Goal: Task Accomplishment & Management: Use online tool/utility

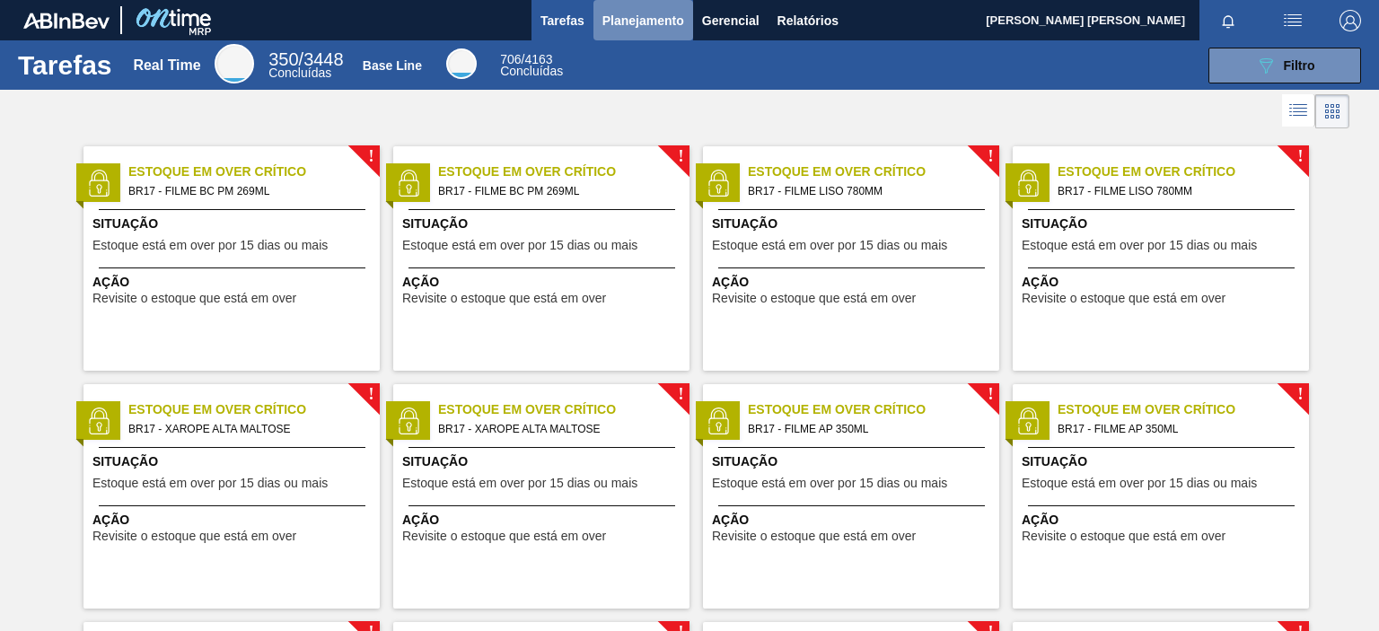
click at [642, 4] on button "Planejamento" at bounding box center [643, 20] width 100 height 40
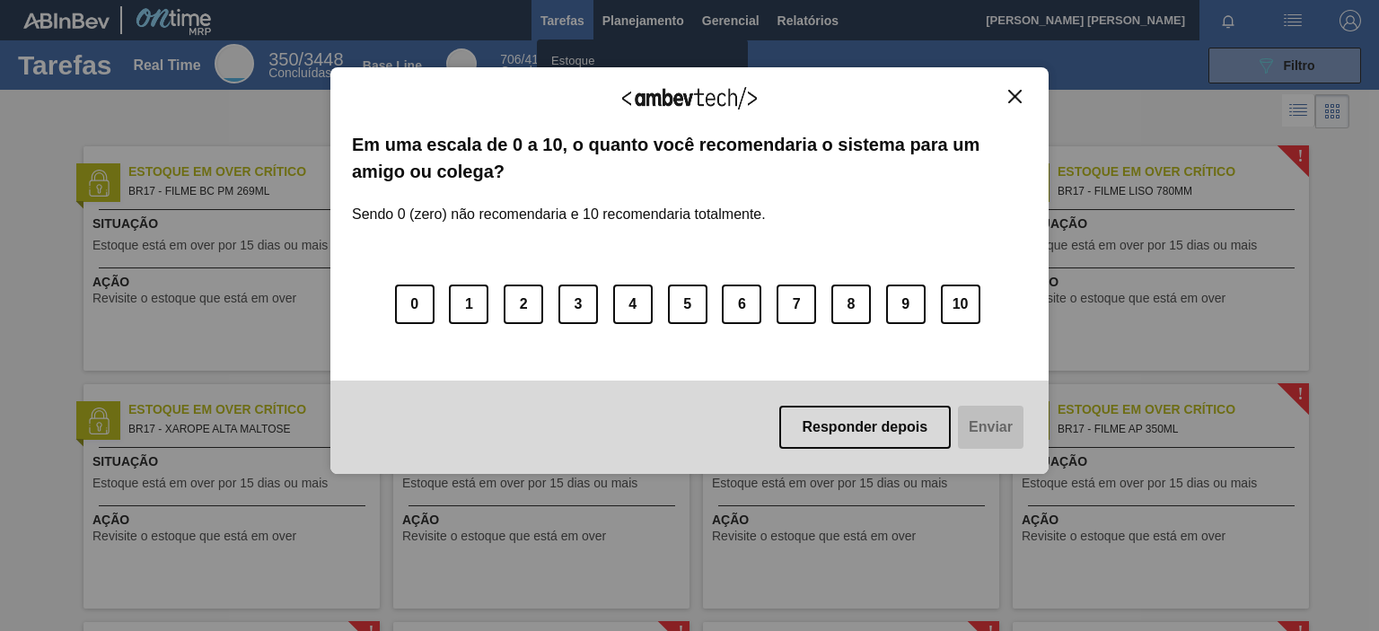
click at [1016, 94] on img "Close" at bounding box center [1014, 96] width 13 height 13
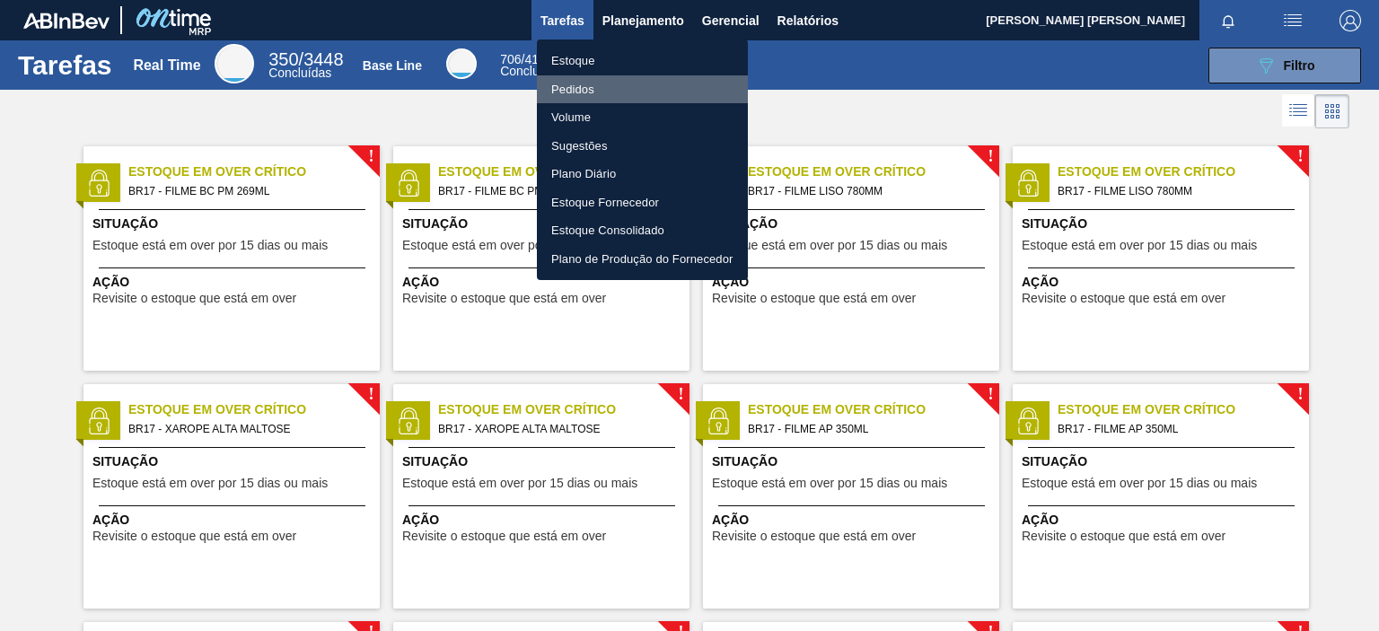
click at [605, 90] on li "Pedidos" at bounding box center [642, 89] width 211 height 29
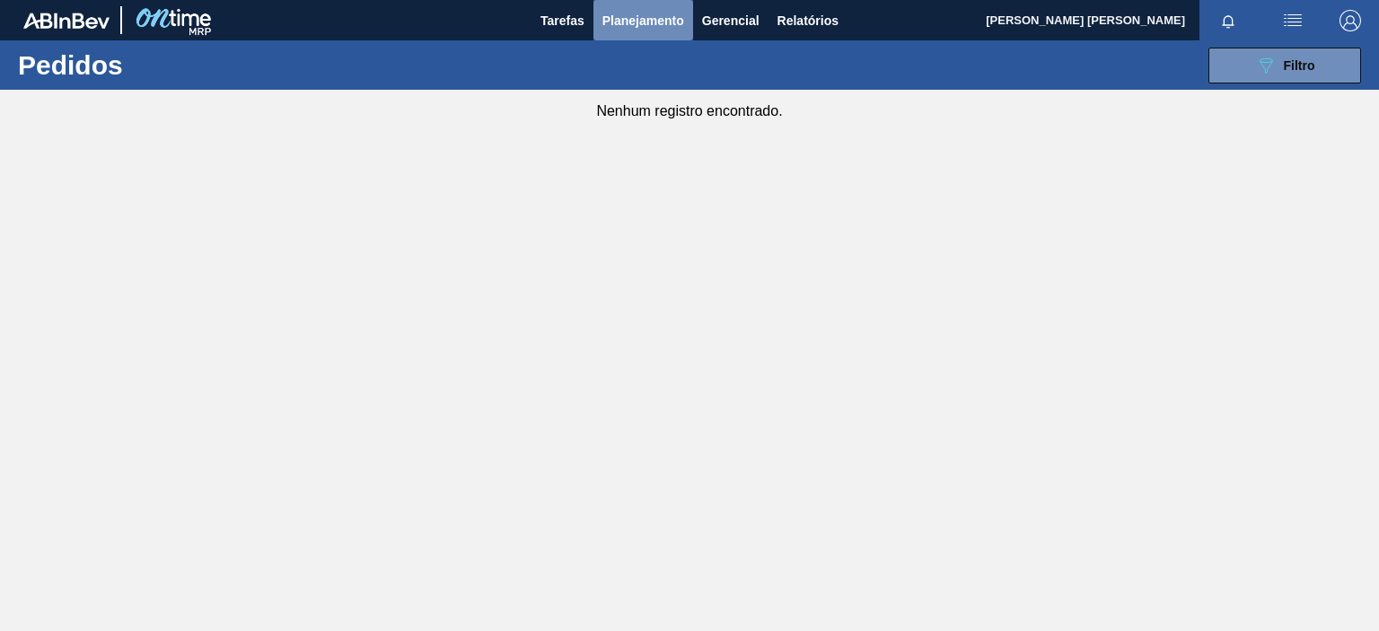
click at [664, 23] on span "Planejamento" at bounding box center [643, 21] width 82 height 22
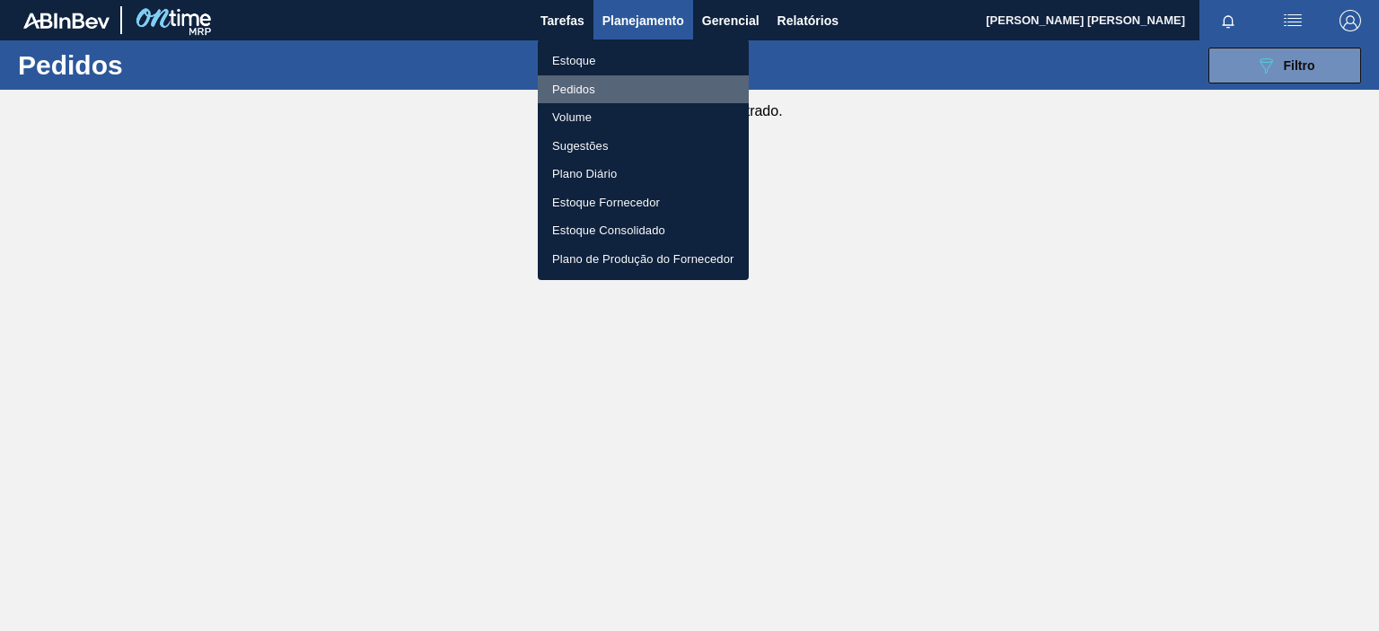
click at [573, 84] on li "Pedidos" at bounding box center [643, 89] width 211 height 29
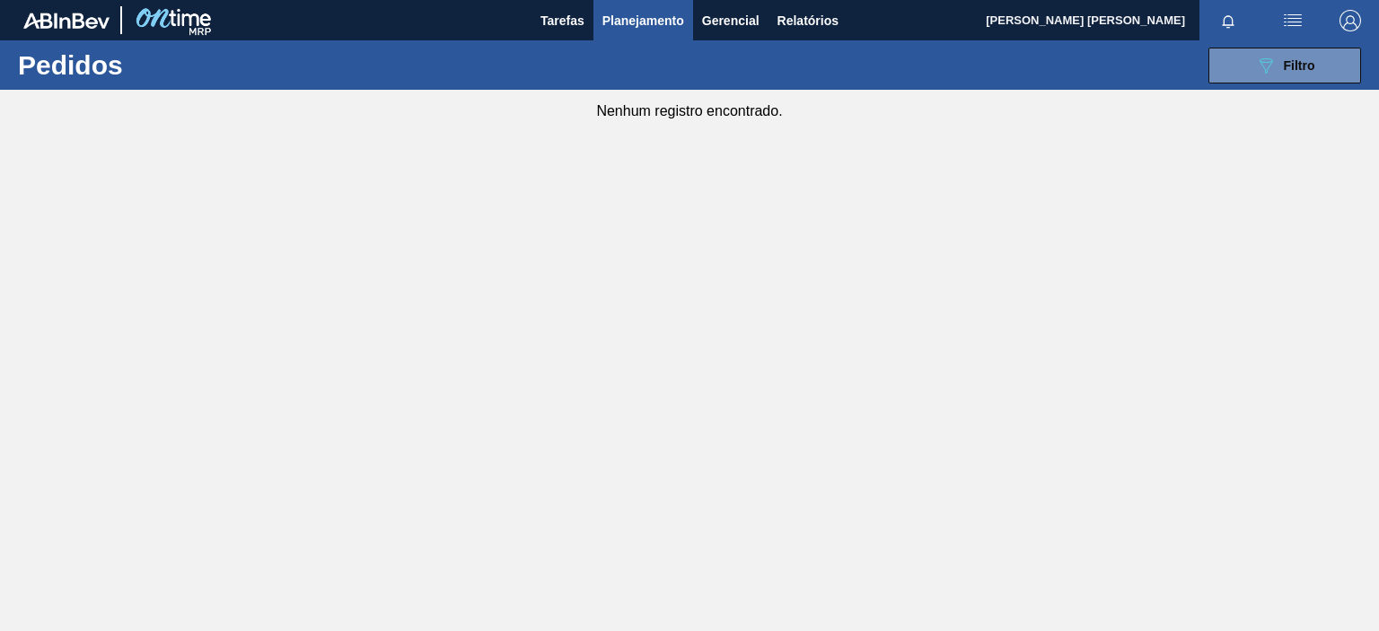
click at [675, 30] on span "Planejamento" at bounding box center [643, 21] width 82 height 22
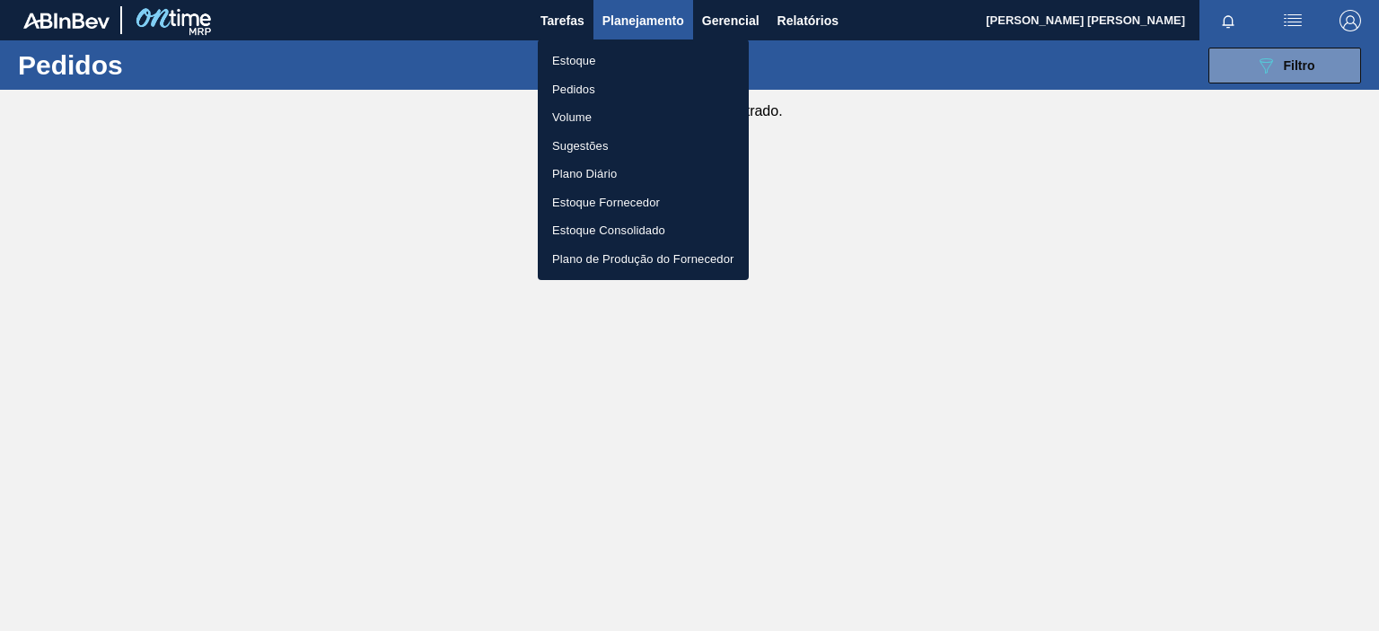
click at [571, 58] on li "Estoque" at bounding box center [643, 61] width 211 height 29
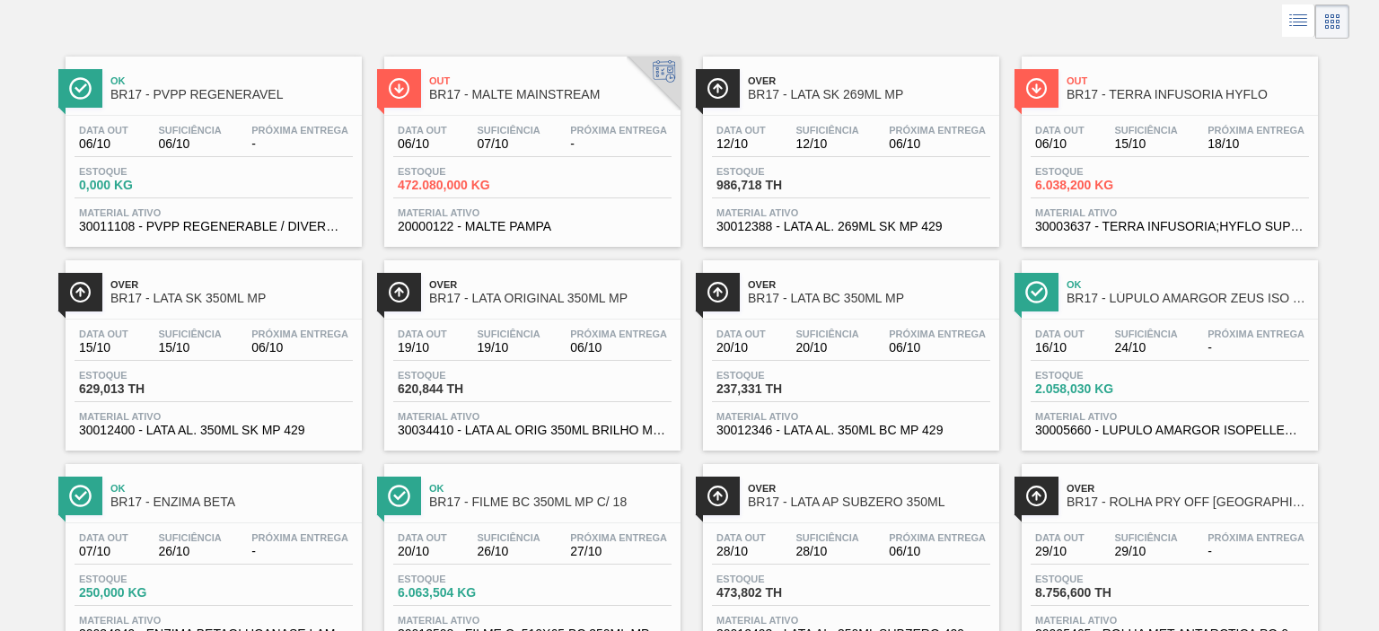
scroll to position [269, 0]
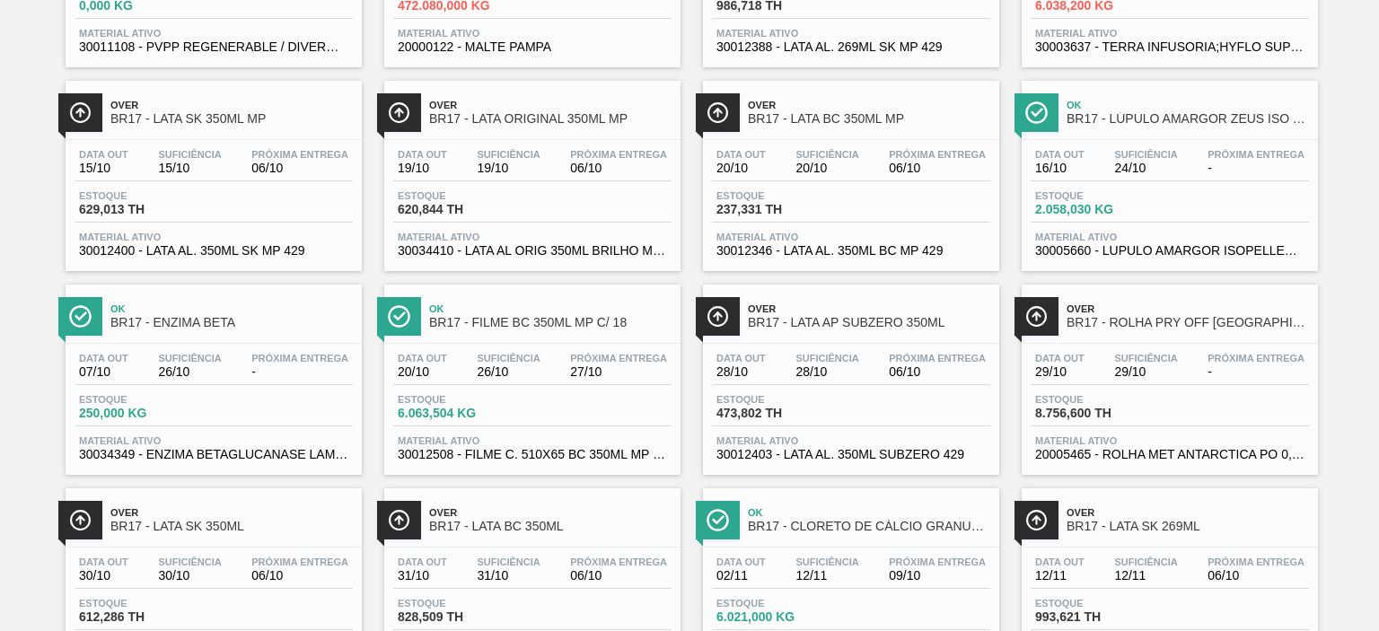
click at [254, 417] on div "Estoque 250,000 KG" at bounding box center [214, 410] width 278 height 32
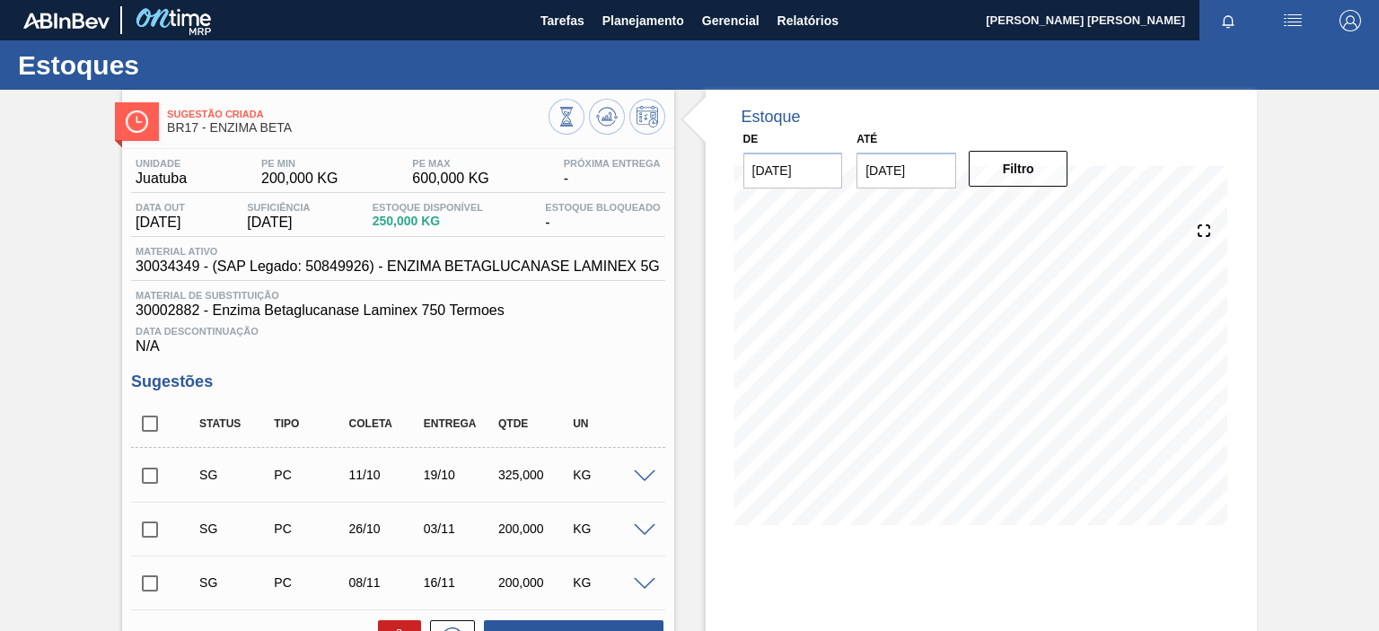
scroll to position [90, 0]
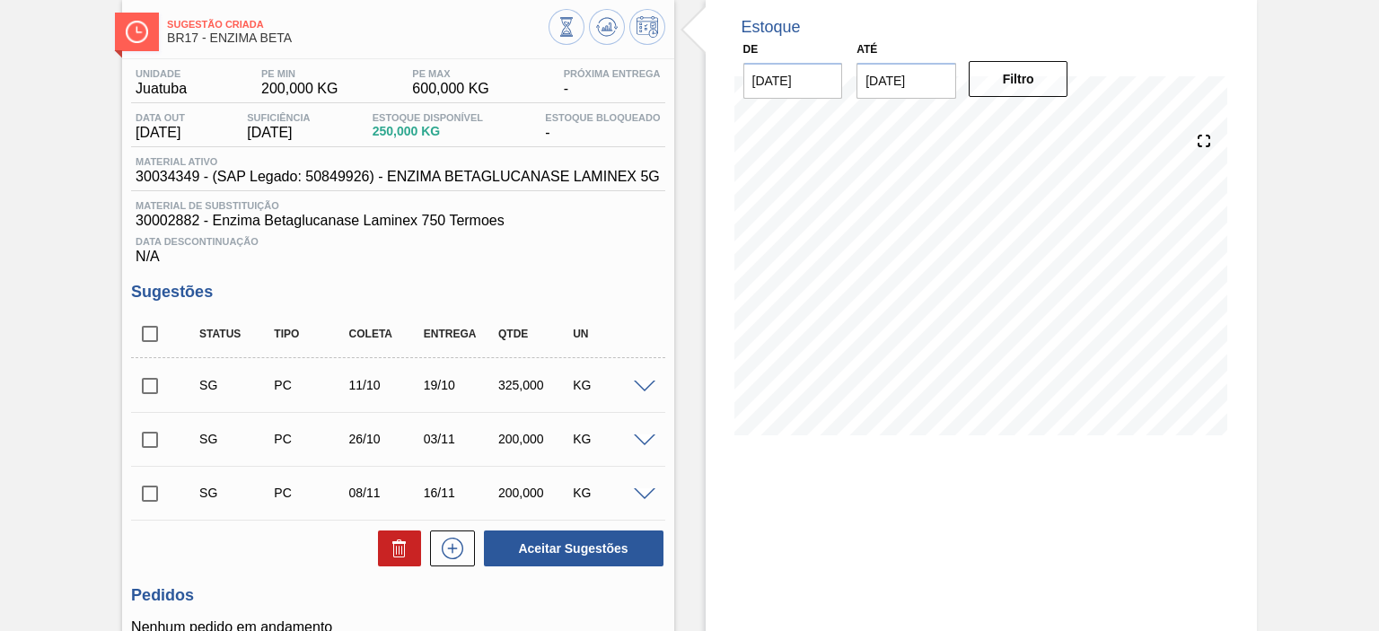
click at [349, 373] on div "SG PC 11/10 19/10 325,000 KG" at bounding box center [412, 385] width 448 height 36
click at [644, 387] on span at bounding box center [645, 387] width 22 height 13
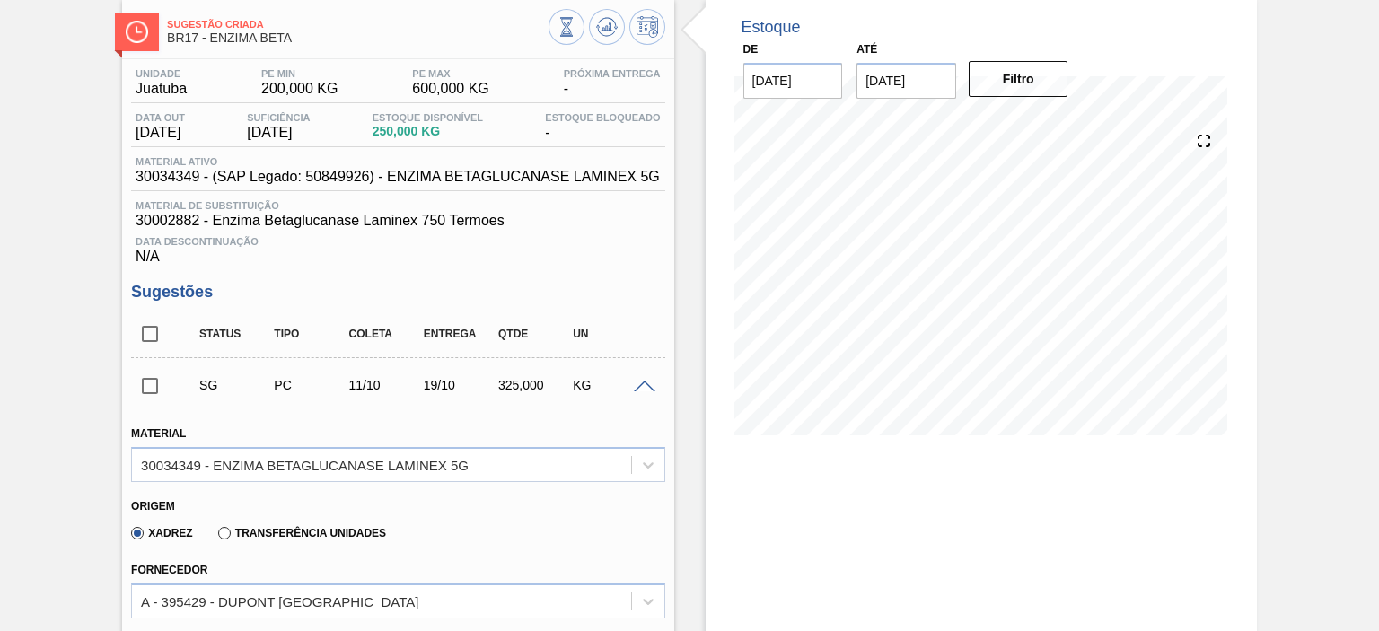
click at [644, 387] on span at bounding box center [645, 387] width 22 height 13
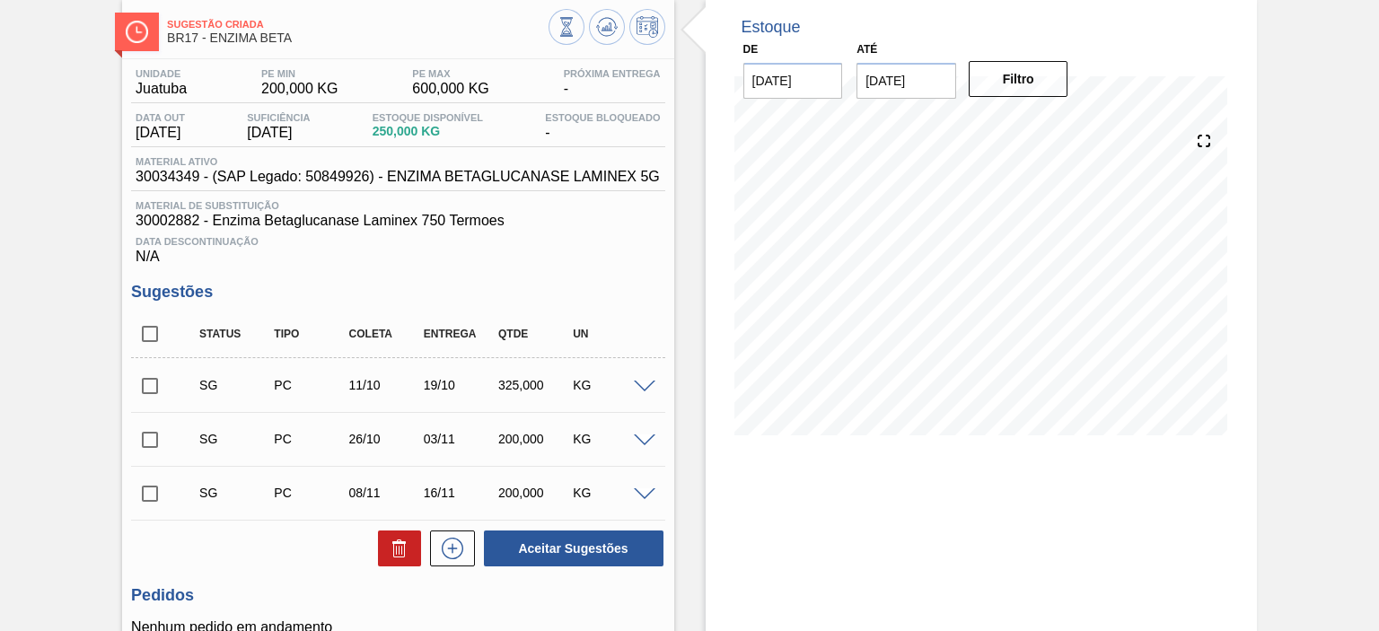
scroll to position [0, 0]
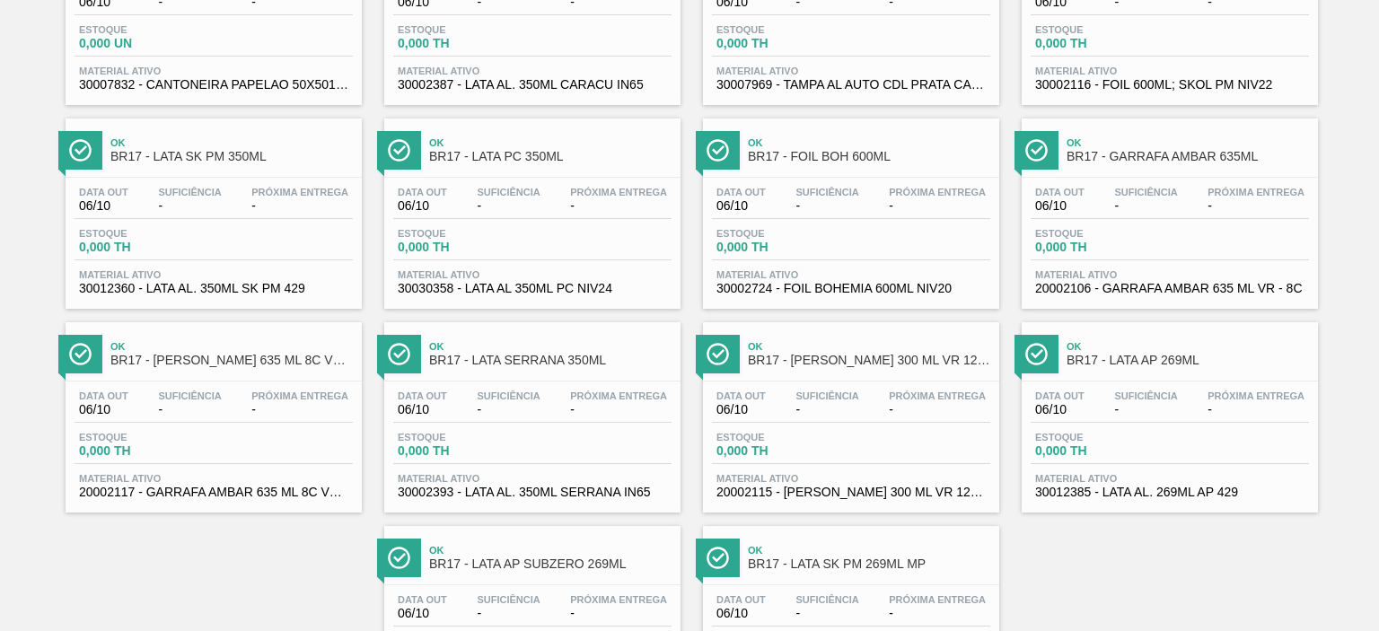
scroll to position [2190, 0]
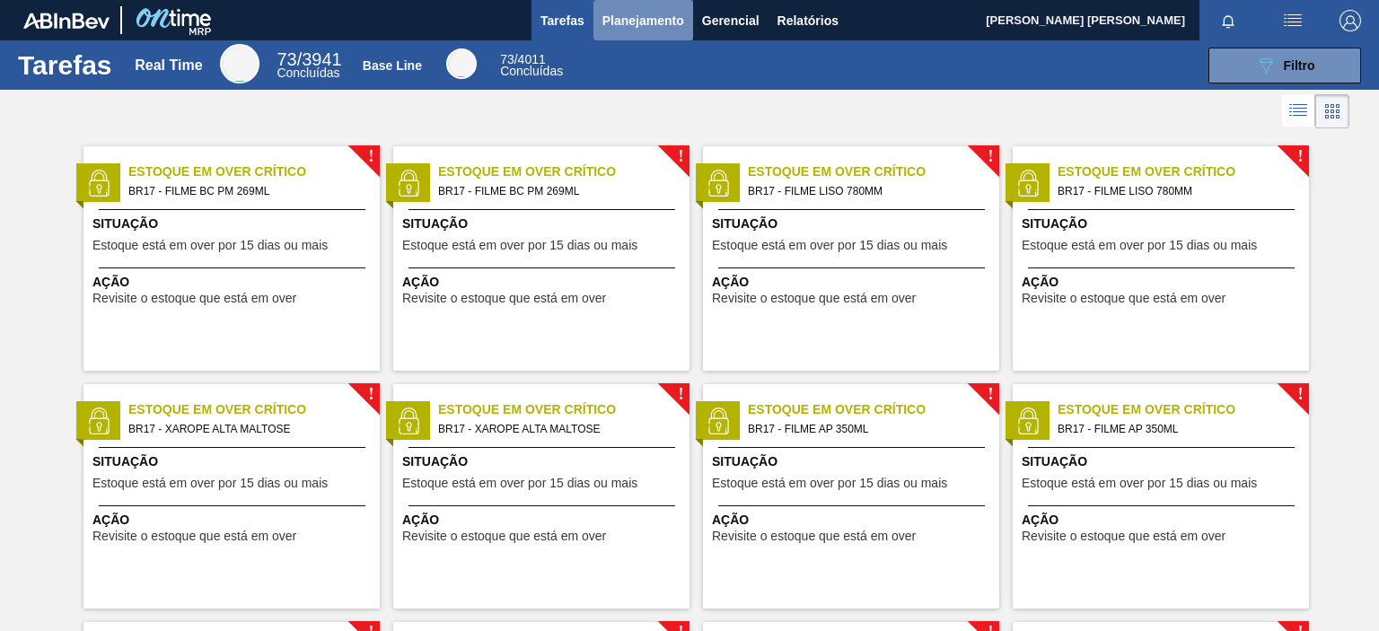
click at [648, 21] on span "Planejamento" at bounding box center [643, 21] width 82 height 22
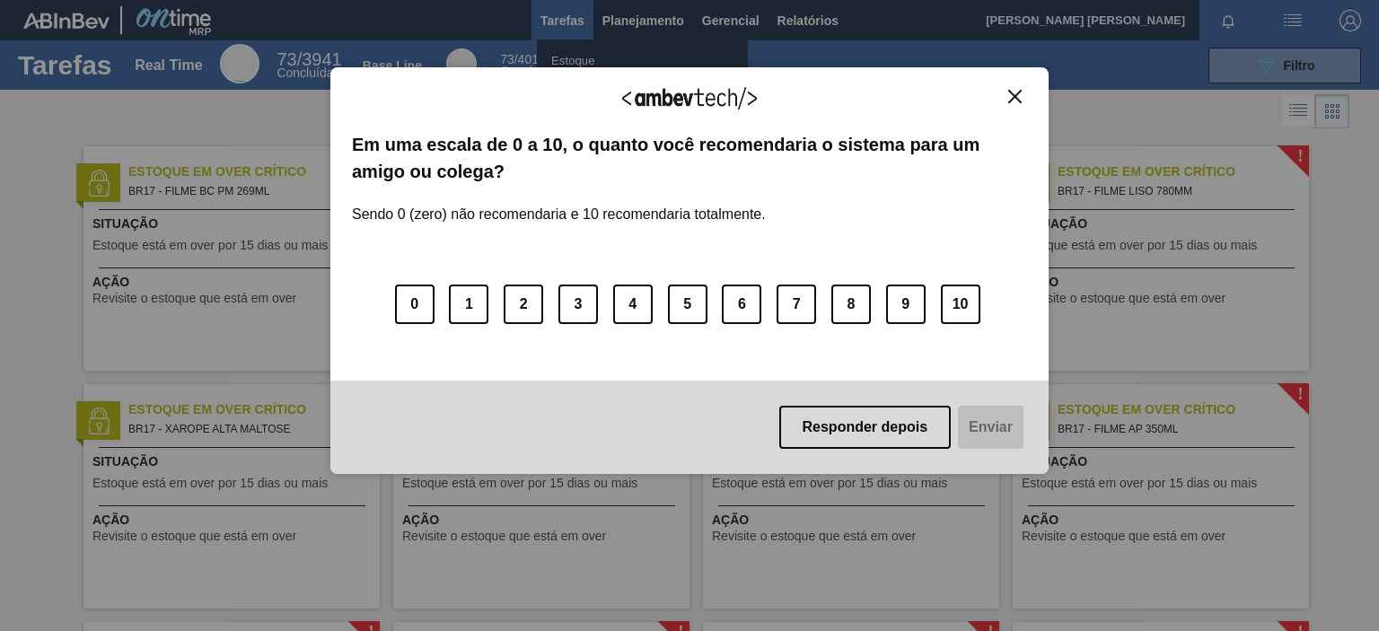
click at [1015, 100] on img "Close" at bounding box center [1014, 96] width 13 height 13
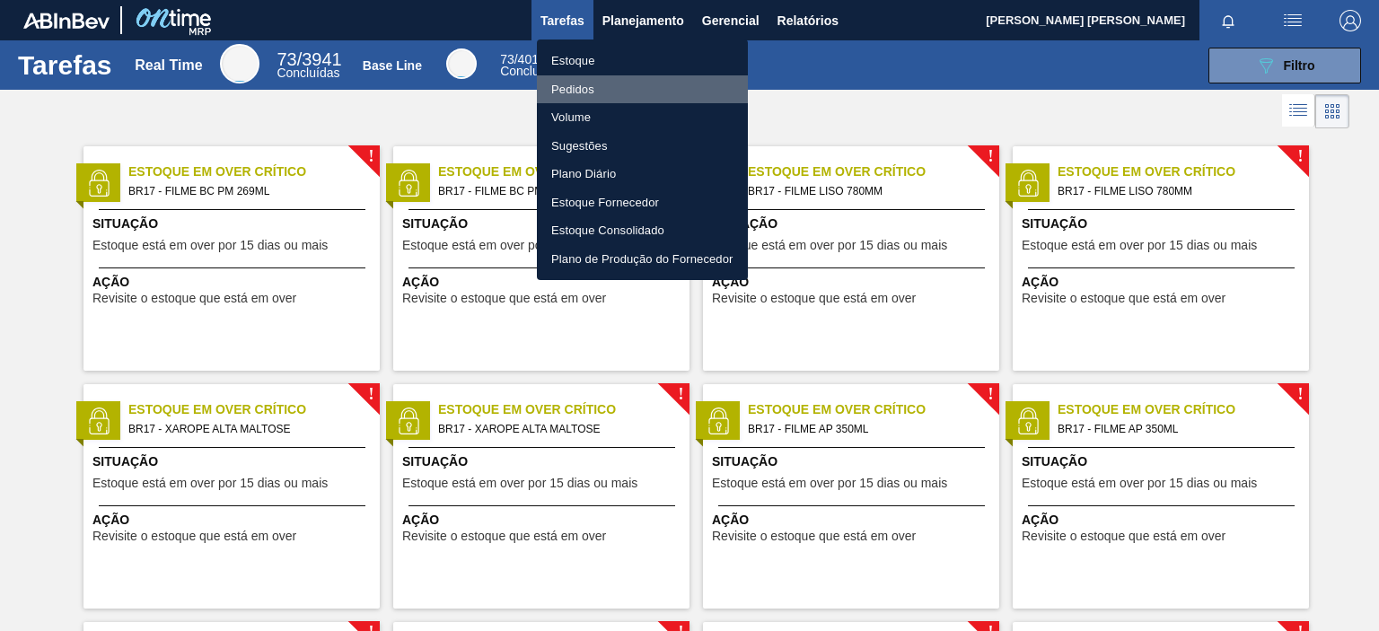
click at [613, 80] on li "Pedidos" at bounding box center [642, 89] width 211 height 29
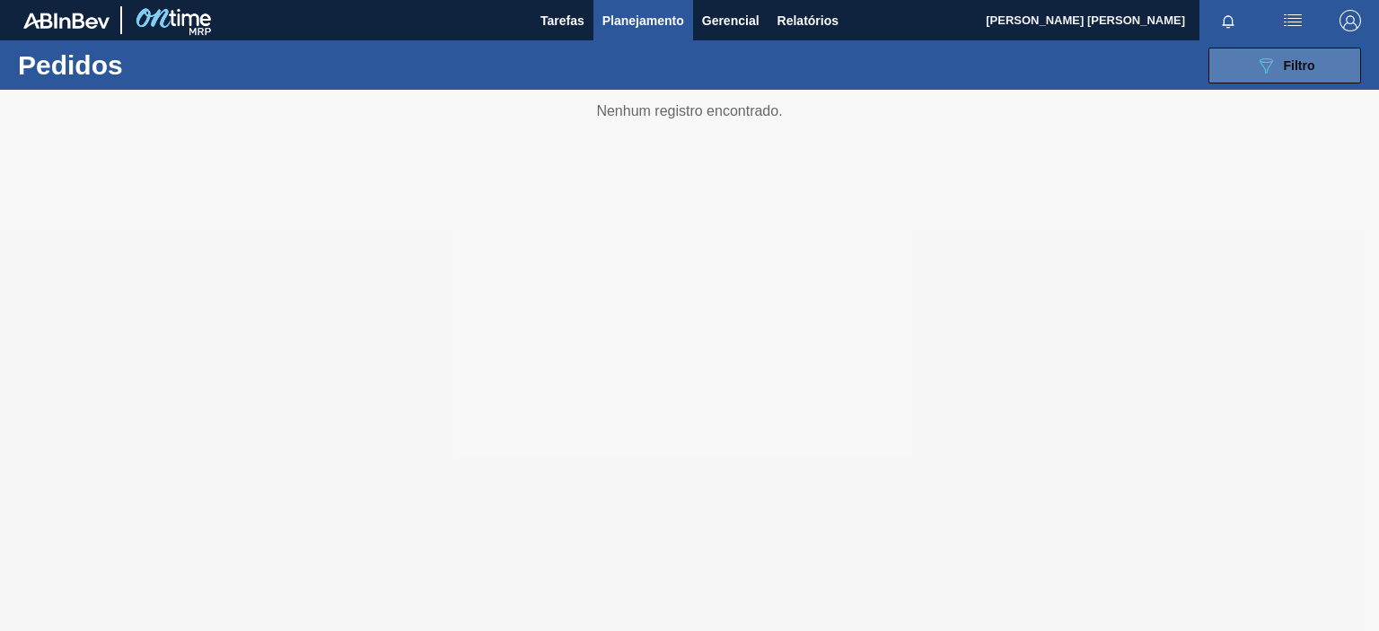
click at [1275, 64] on icon "089F7B8B-B2A5-4AFE-B5C0-19BA573D28AC" at bounding box center [1266, 66] width 22 height 22
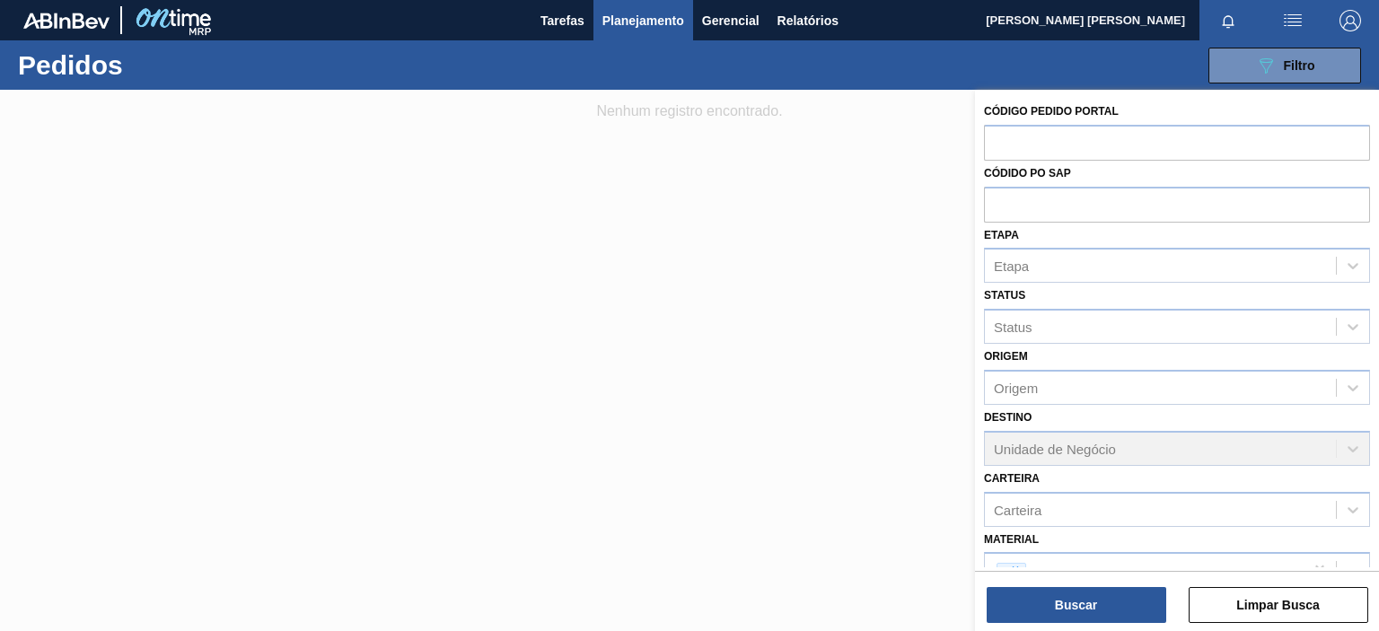
scroll to position [189, 0]
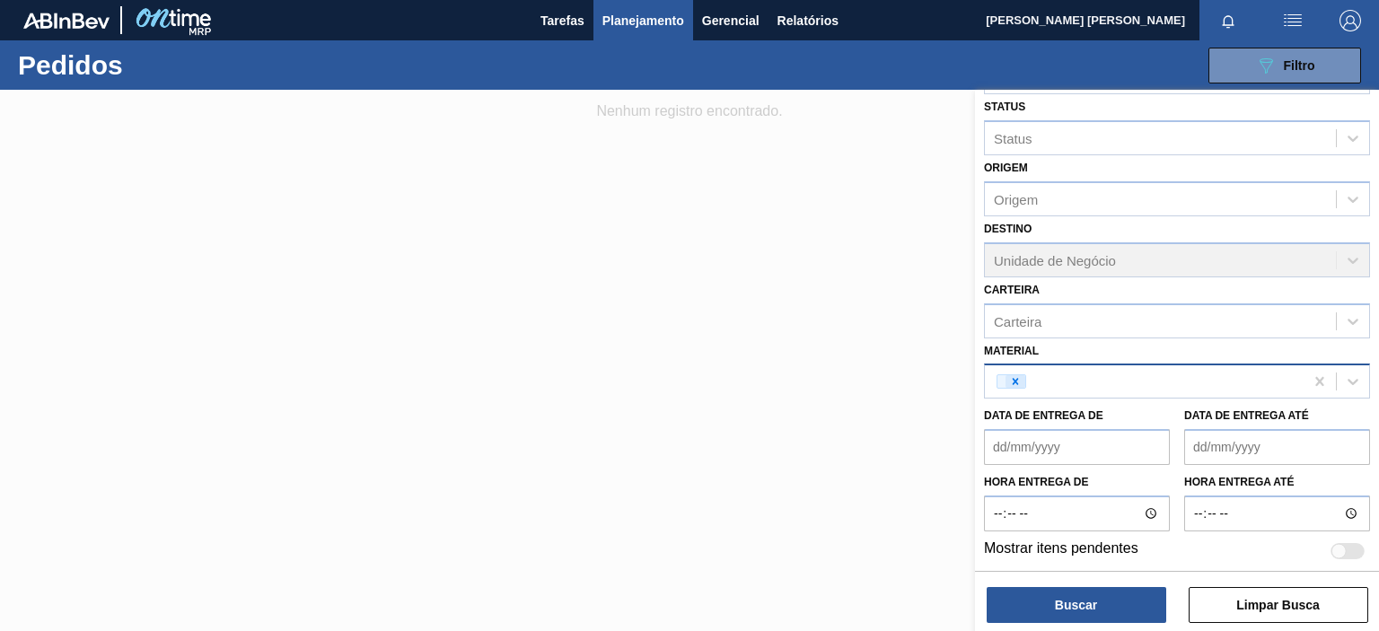
click at [1012, 379] on icon at bounding box center [1015, 381] width 13 height 13
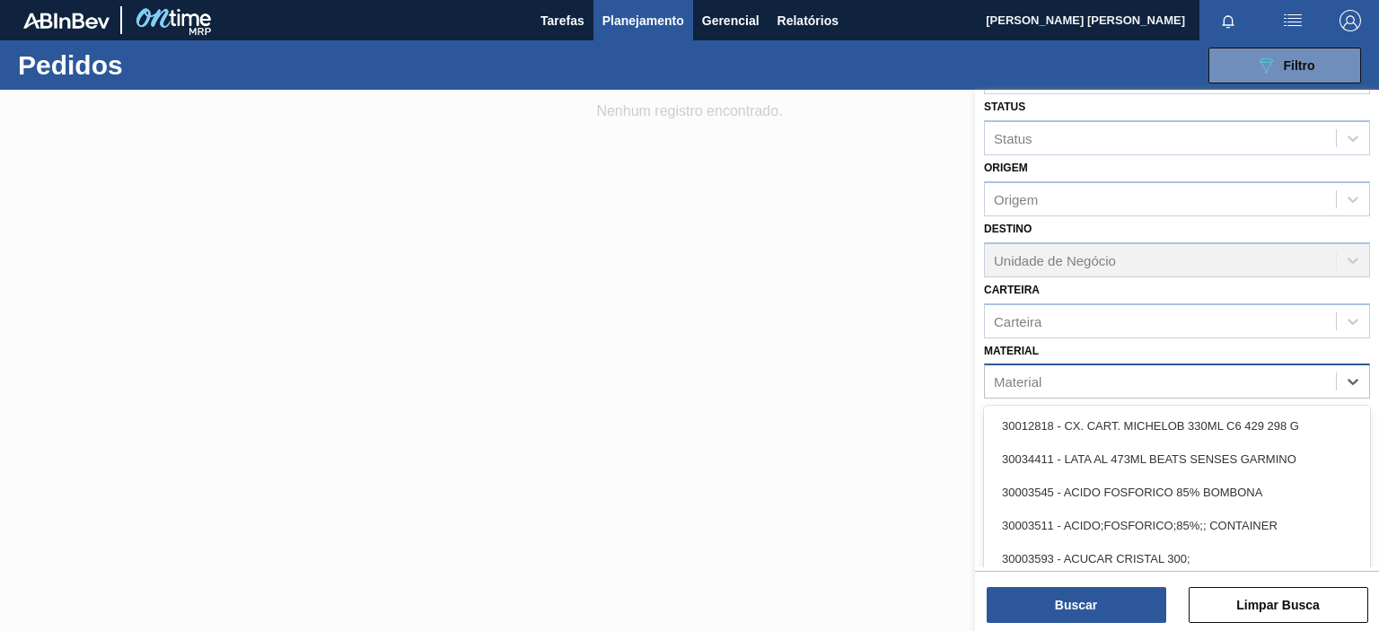
click at [1041, 380] on div "Material" at bounding box center [1160, 382] width 351 height 26
type input "beta"
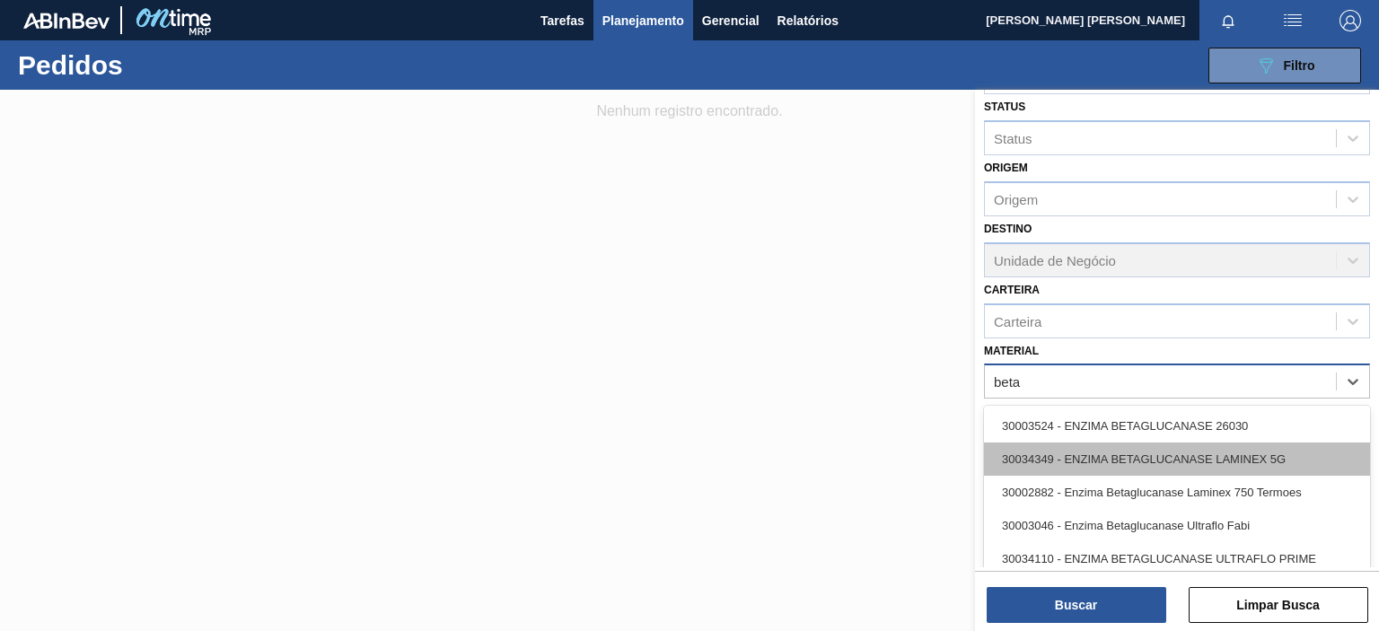
click at [1168, 450] on div "30034349 - ENZIMA BETAGLUCANASE LAMINEX 5G" at bounding box center [1177, 459] width 386 height 33
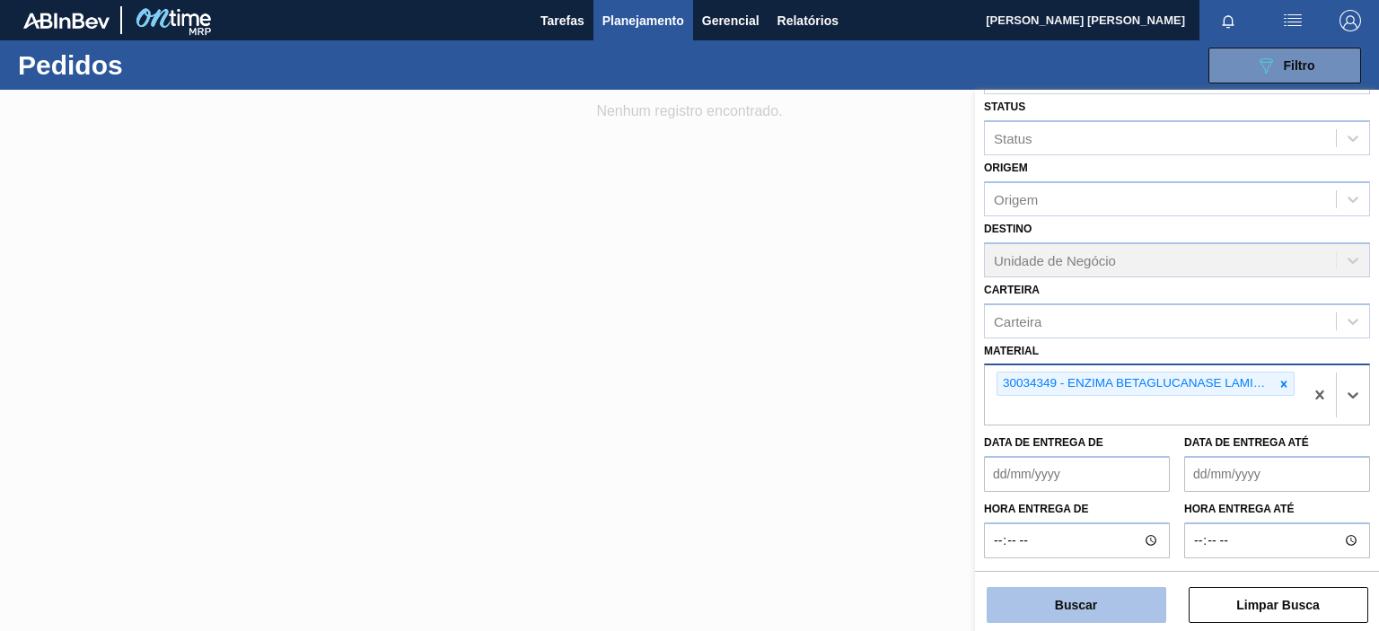
click at [1115, 605] on button "Buscar" at bounding box center [1077, 605] width 180 height 36
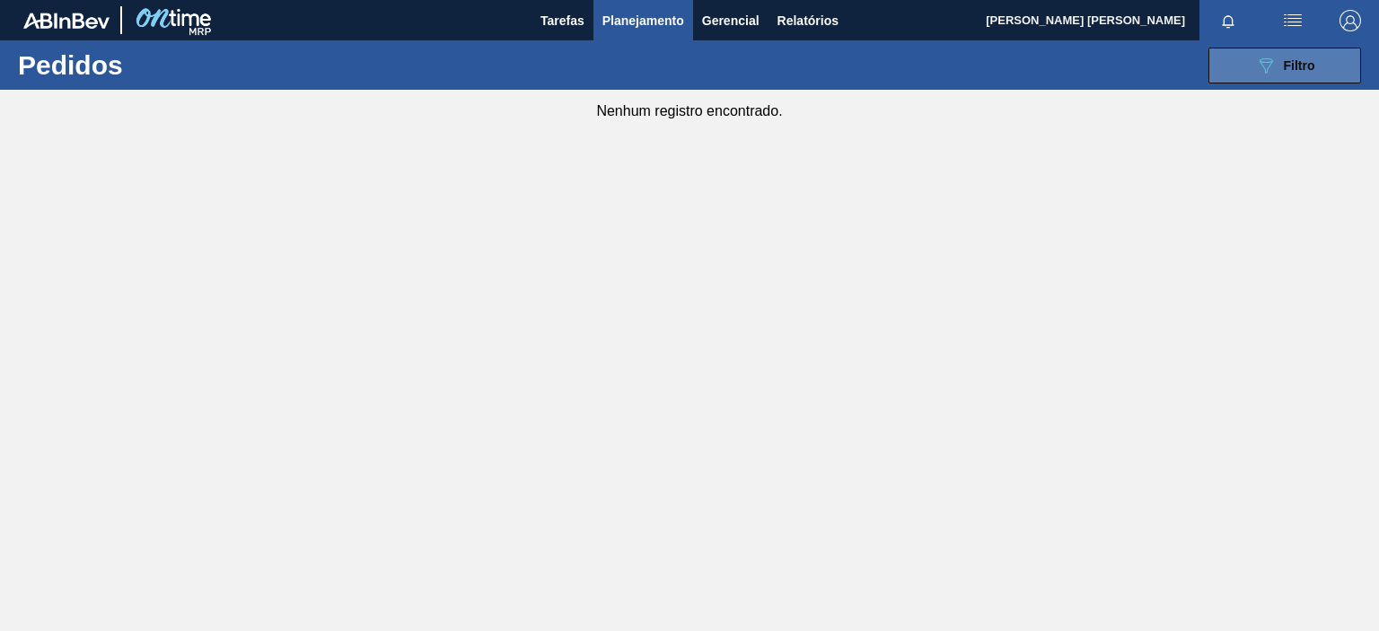
click at [1236, 60] on button "089F7B8B-B2A5-4AFE-B5C0-19BA573D28AC Filtro" at bounding box center [1284, 66] width 153 height 36
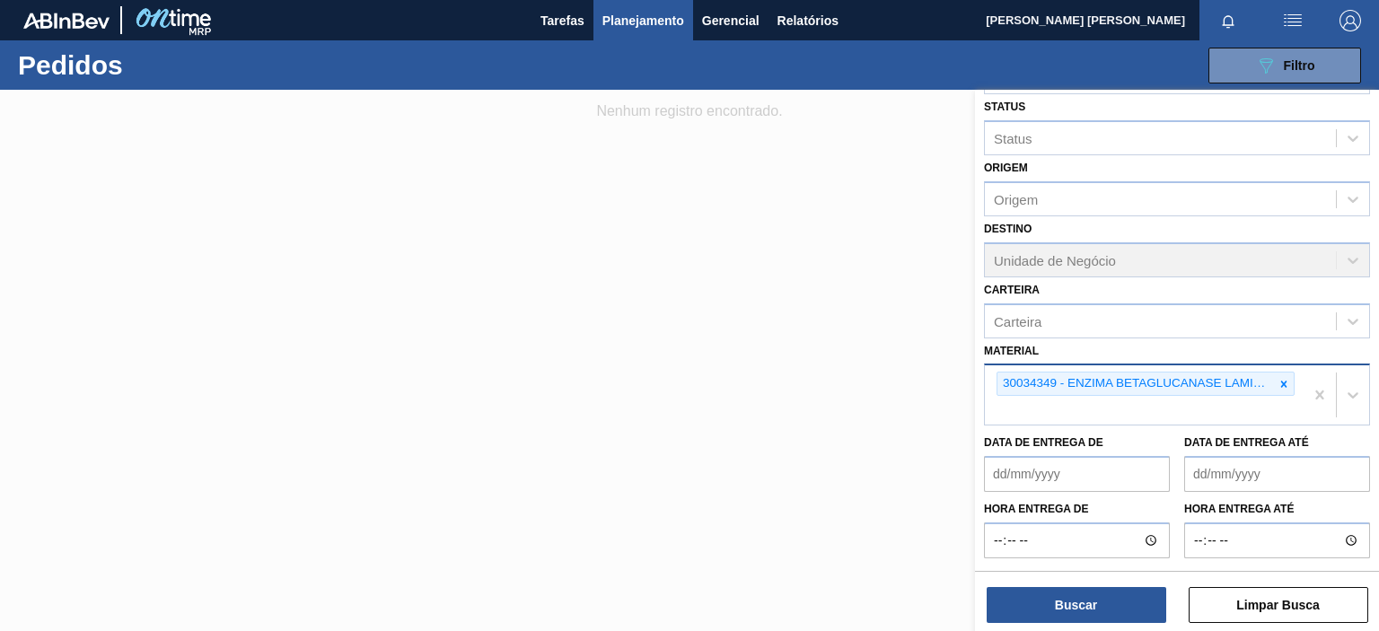
scroll to position [215, 0]
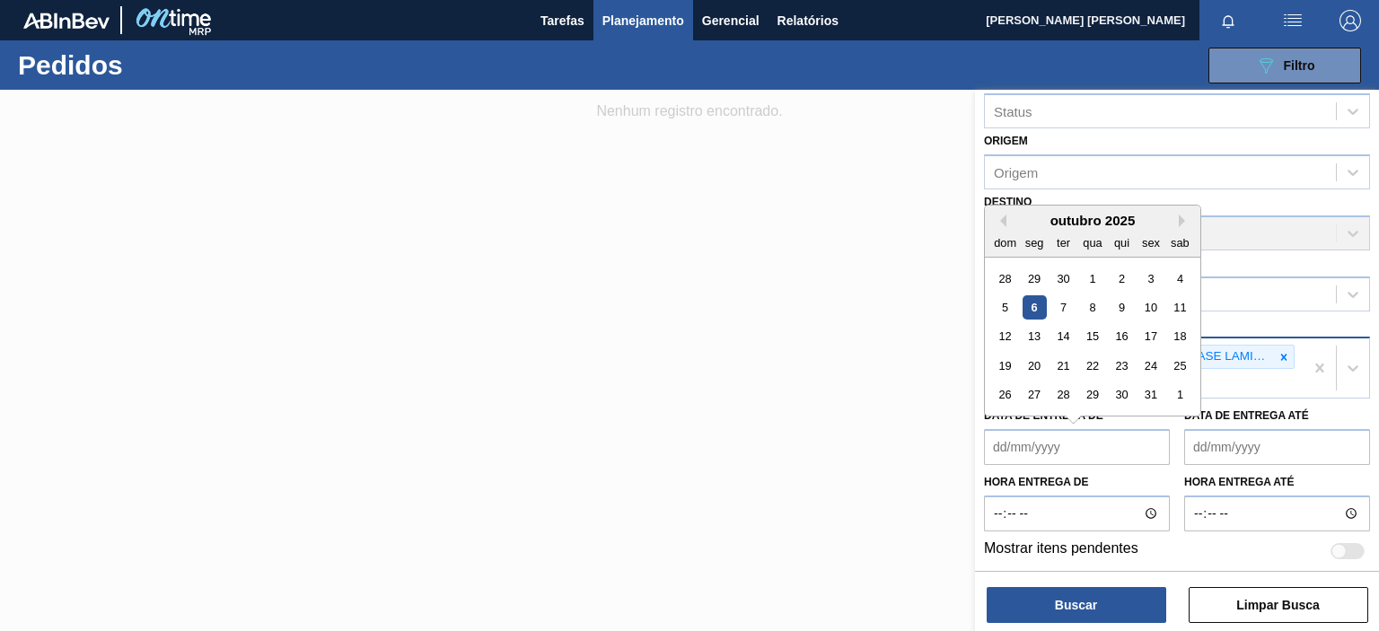
click at [998, 442] on de "Data de Entrega de" at bounding box center [1077, 447] width 186 height 36
click at [1084, 277] on div "1" at bounding box center [1092, 279] width 24 height 24
type de "[DATE]"
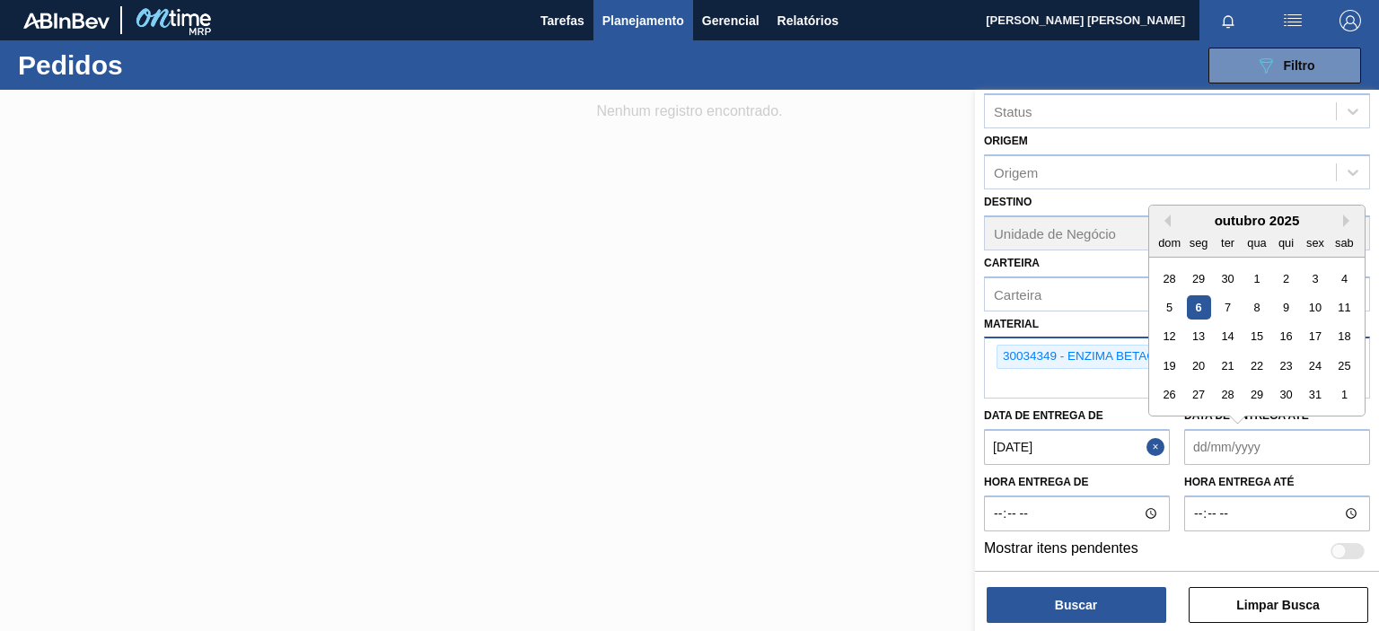
click at [1280, 451] on até "Data de Entrega até" at bounding box center [1277, 447] width 186 height 36
click at [1316, 389] on div "31" at bounding box center [1315, 395] width 24 height 24
type até "[DATE]"
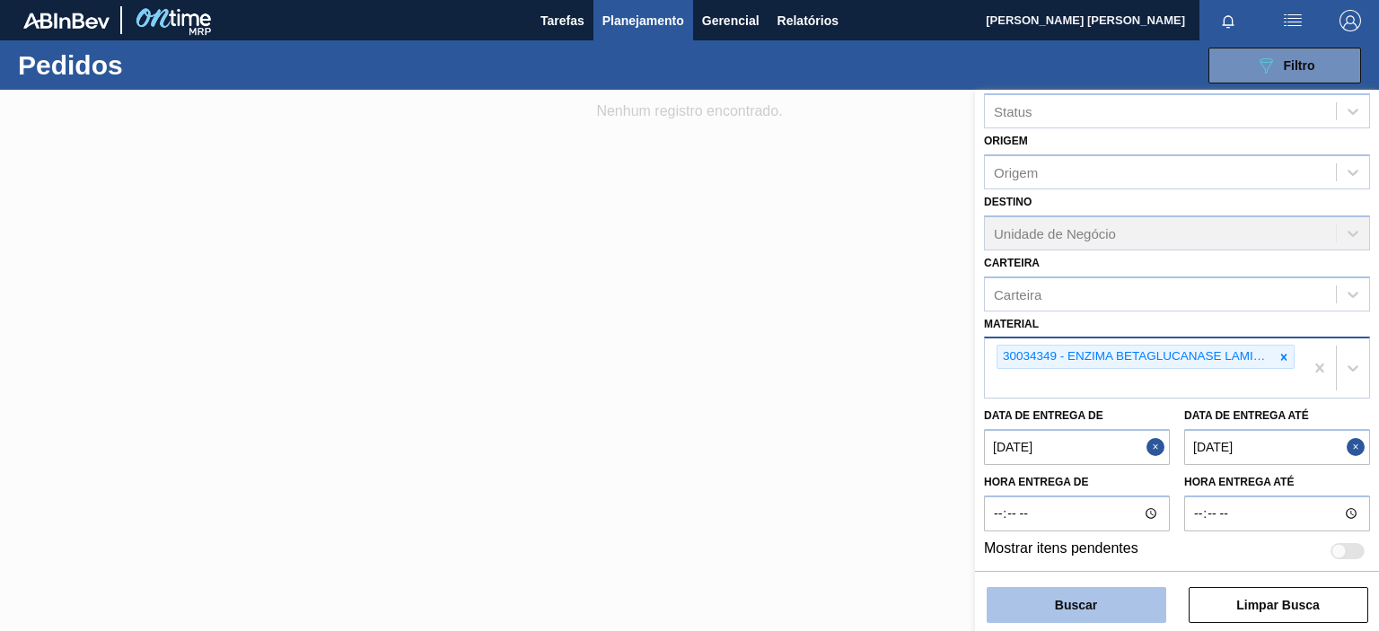
click at [1117, 608] on button "Buscar" at bounding box center [1077, 605] width 180 height 36
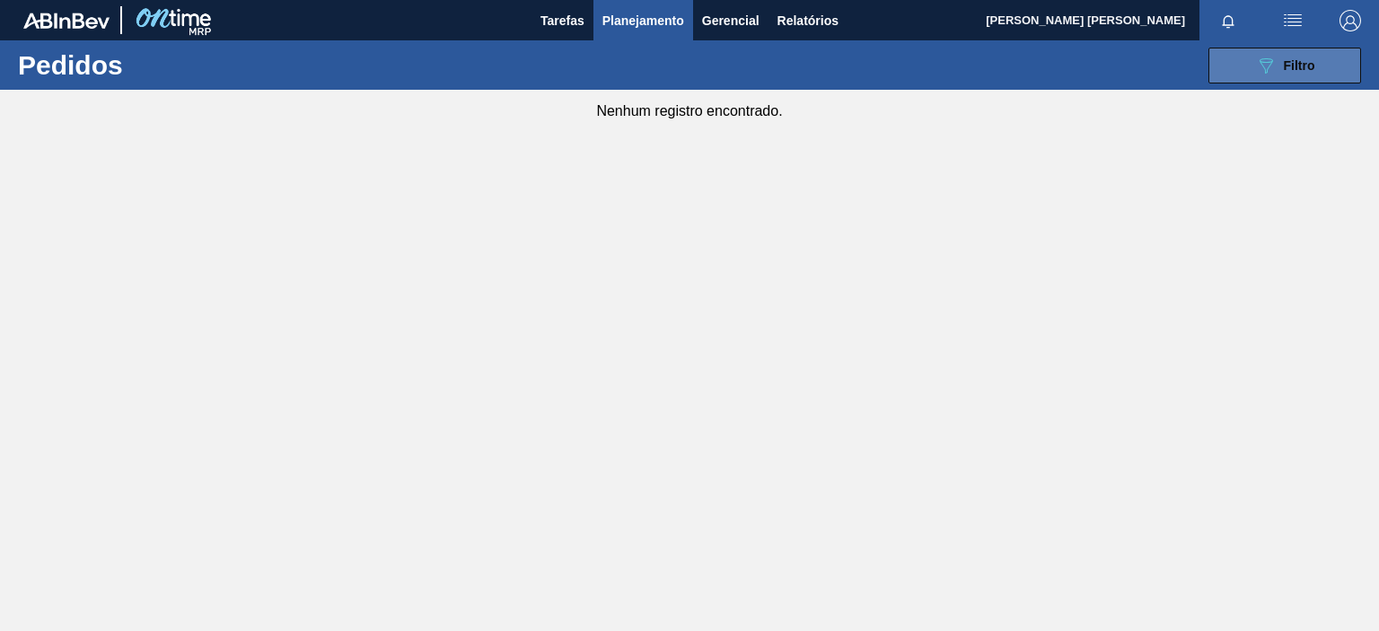
click at [1278, 67] on div "089F7B8B-B2A5-4AFE-B5C0-19BA573D28AC Filtro" at bounding box center [1285, 66] width 60 height 22
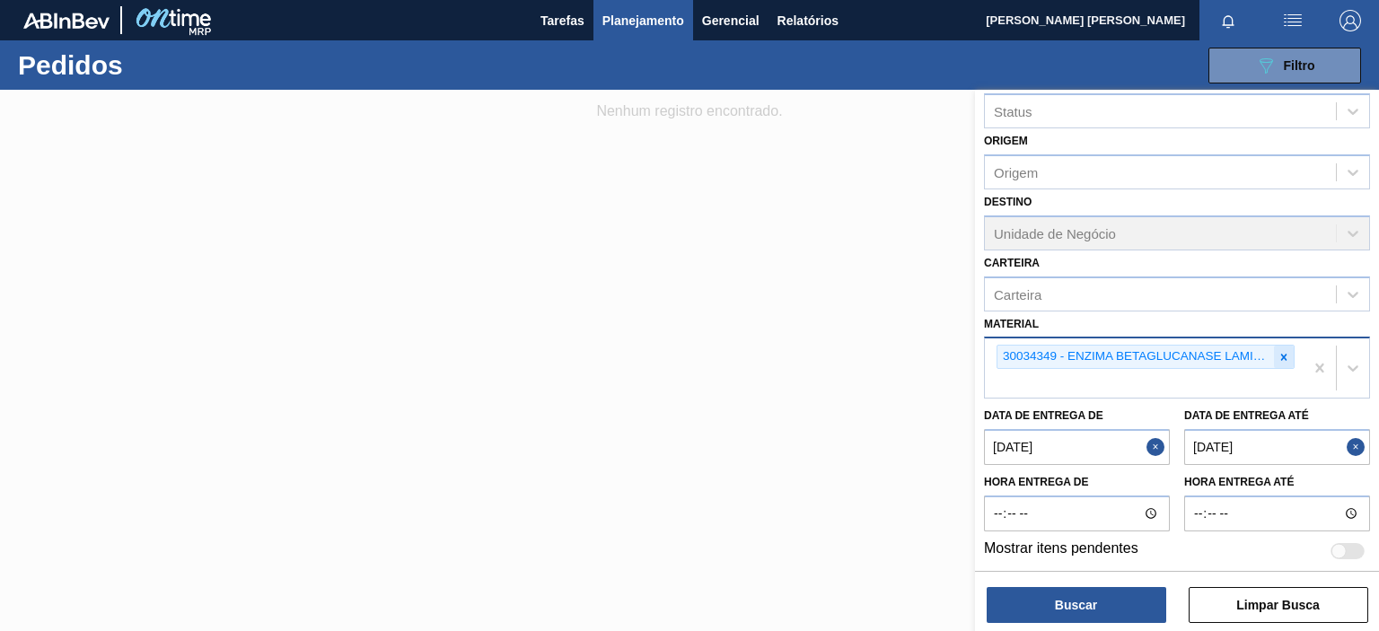
click at [1280, 351] on icon at bounding box center [1284, 357] width 13 height 13
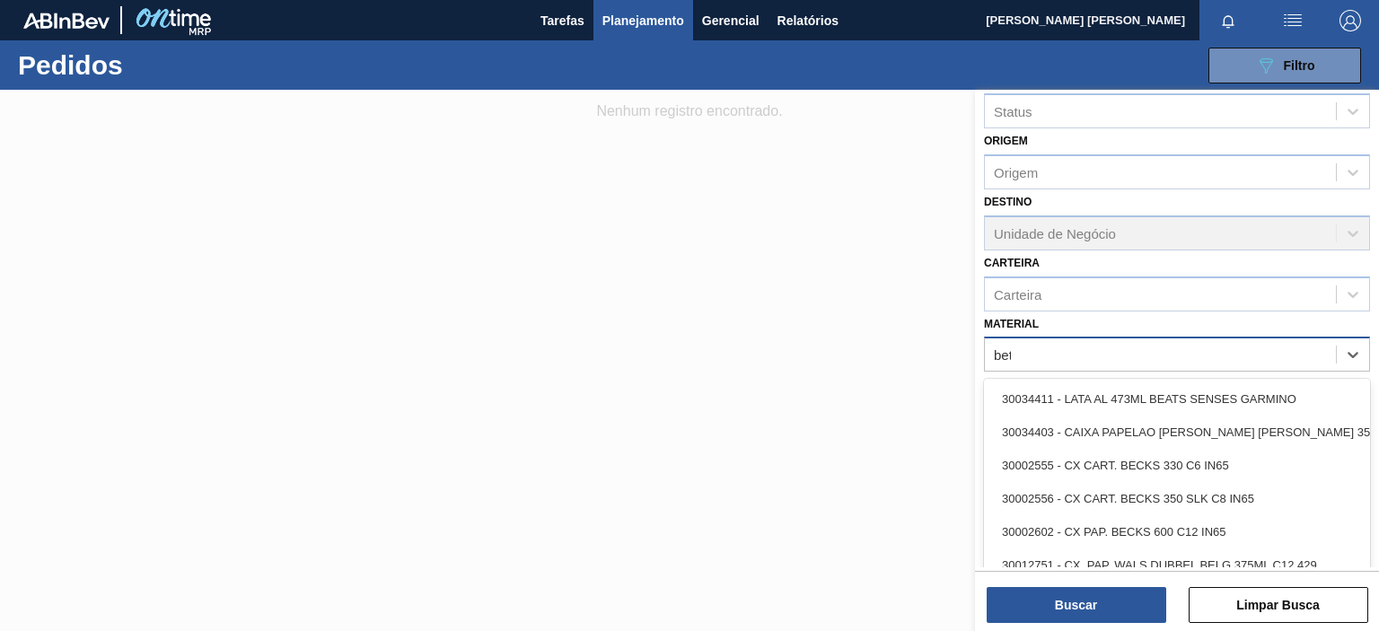
type input "beta"
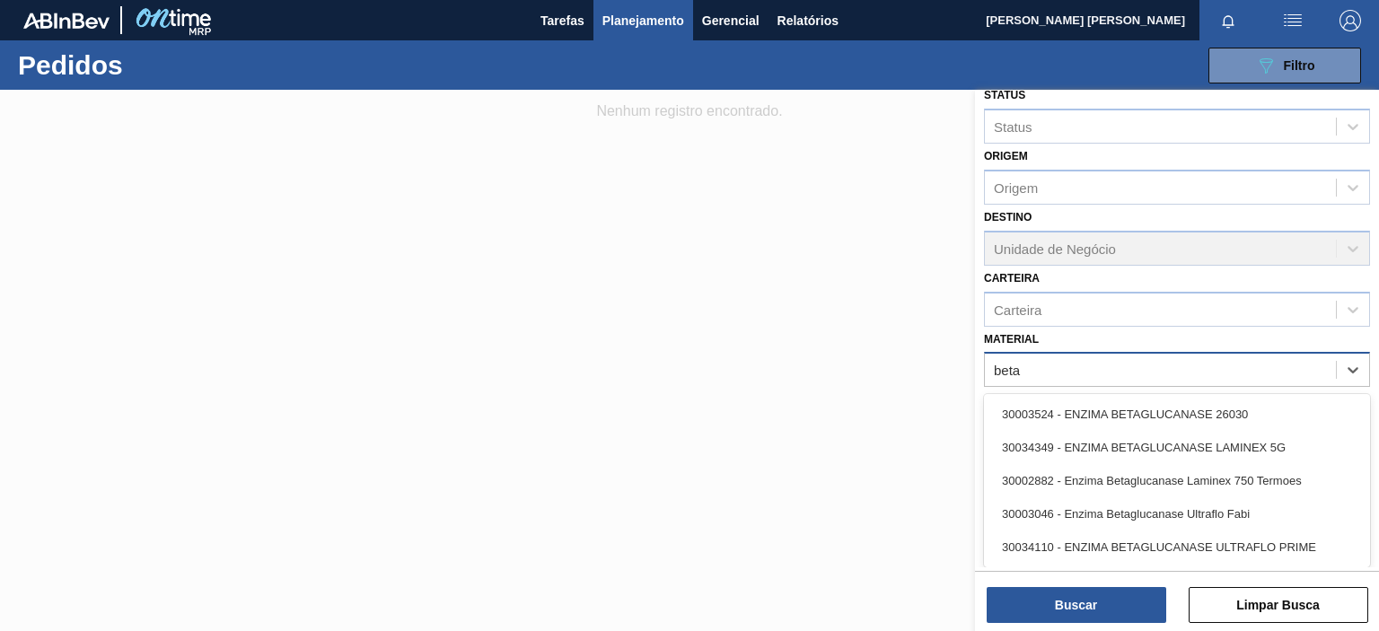
scroll to position [198, 0]
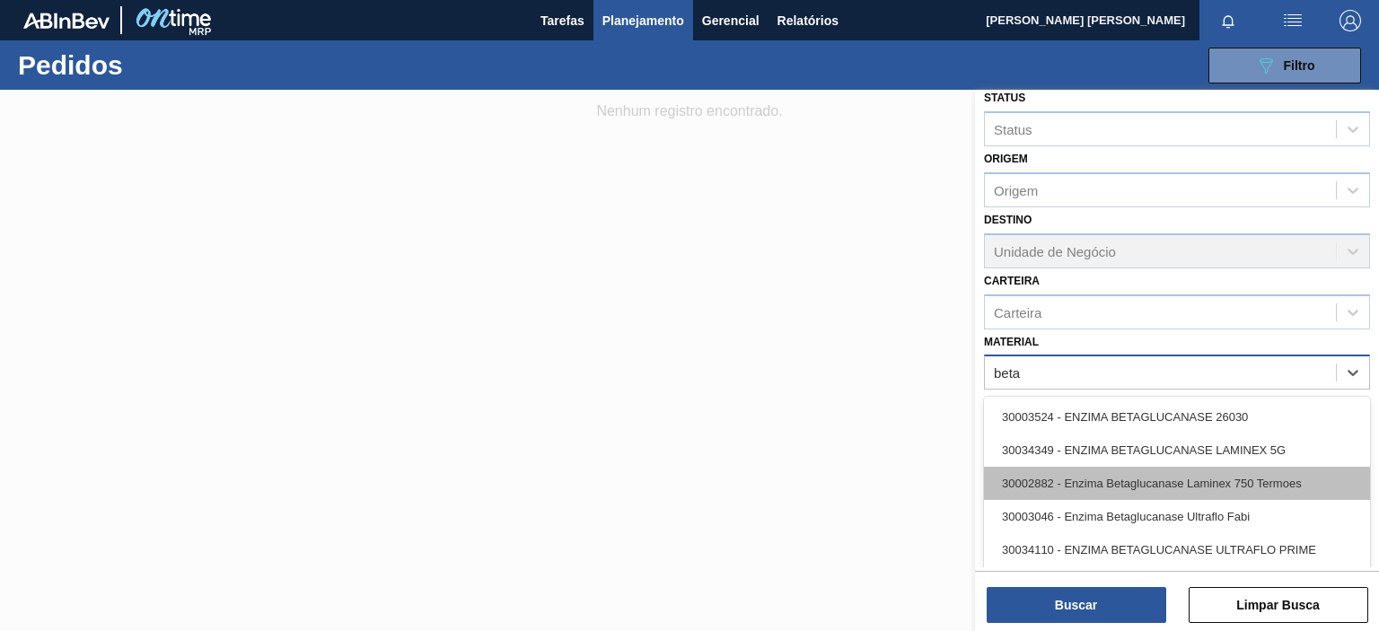
click at [1307, 479] on div "30002882 - Enzima Betaglucanase Laminex 750 Termoes" at bounding box center [1177, 483] width 386 height 33
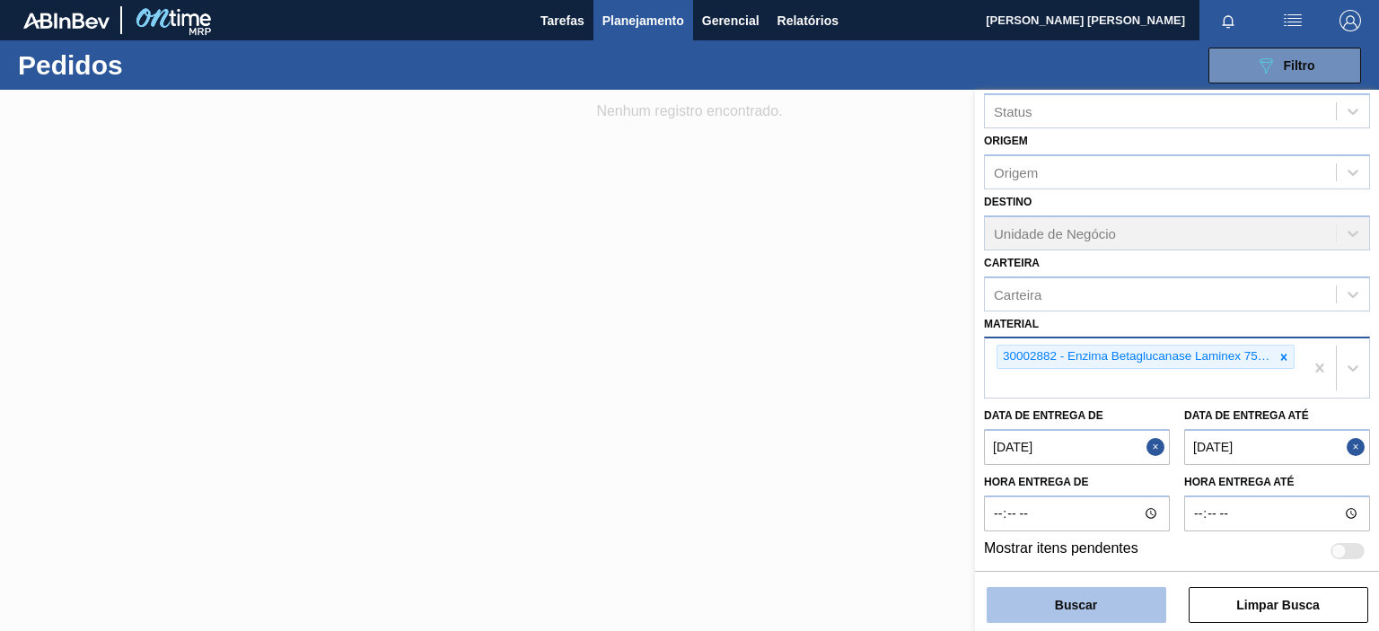
click at [1093, 613] on button "Buscar" at bounding box center [1077, 605] width 180 height 36
